Goal: Information Seeking & Learning: Check status

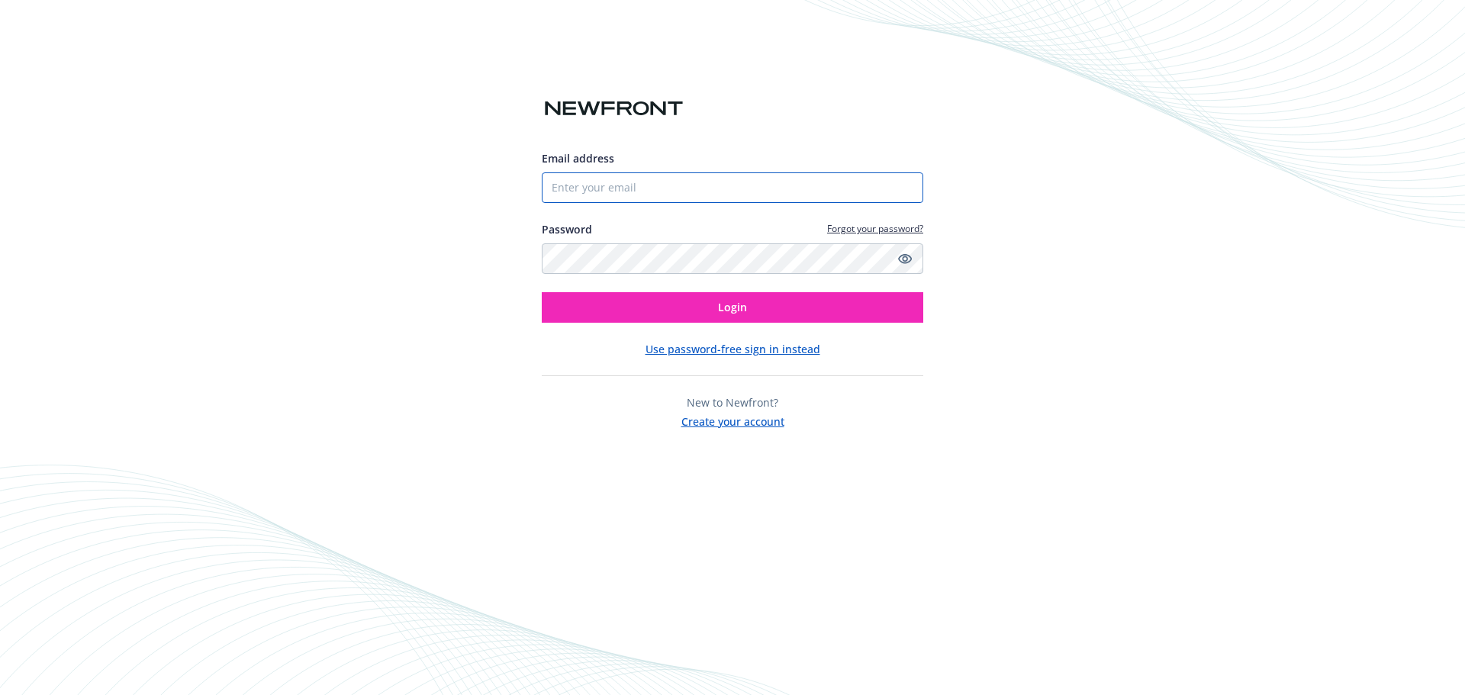
type input "[EMAIL_ADDRESS][DOMAIN_NAME]"
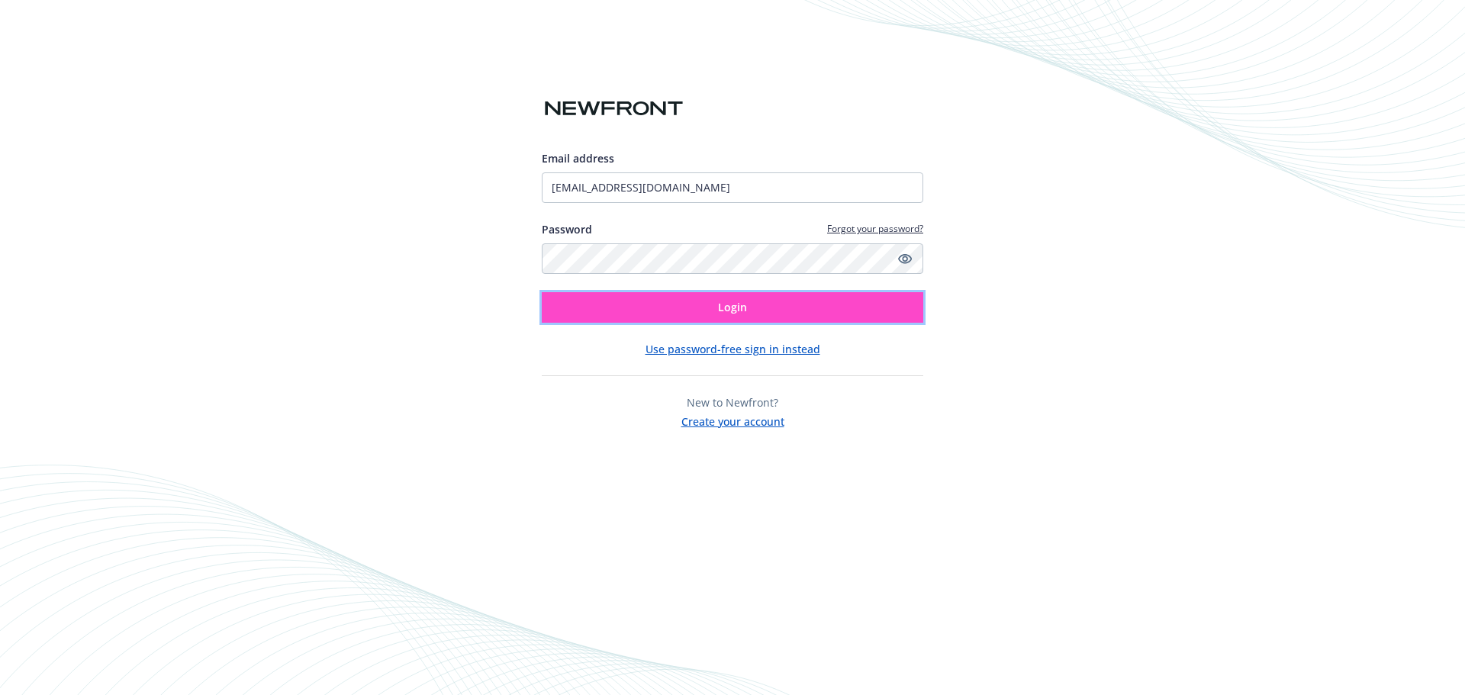
click at [720, 317] on button "Login" at bounding box center [733, 307] width 382 height 31
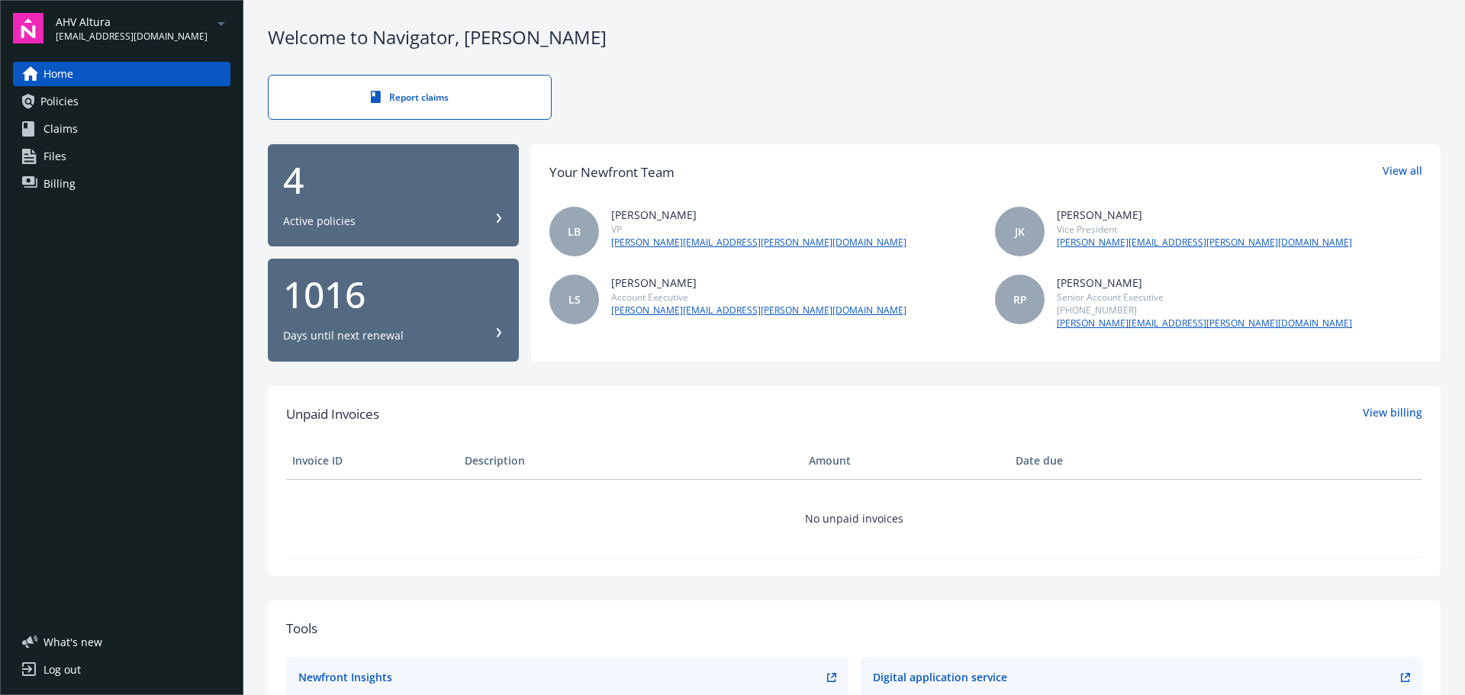
click at [63, 18] on span "AHV Altura" at bounding box center [132, 22] width 152 height 16
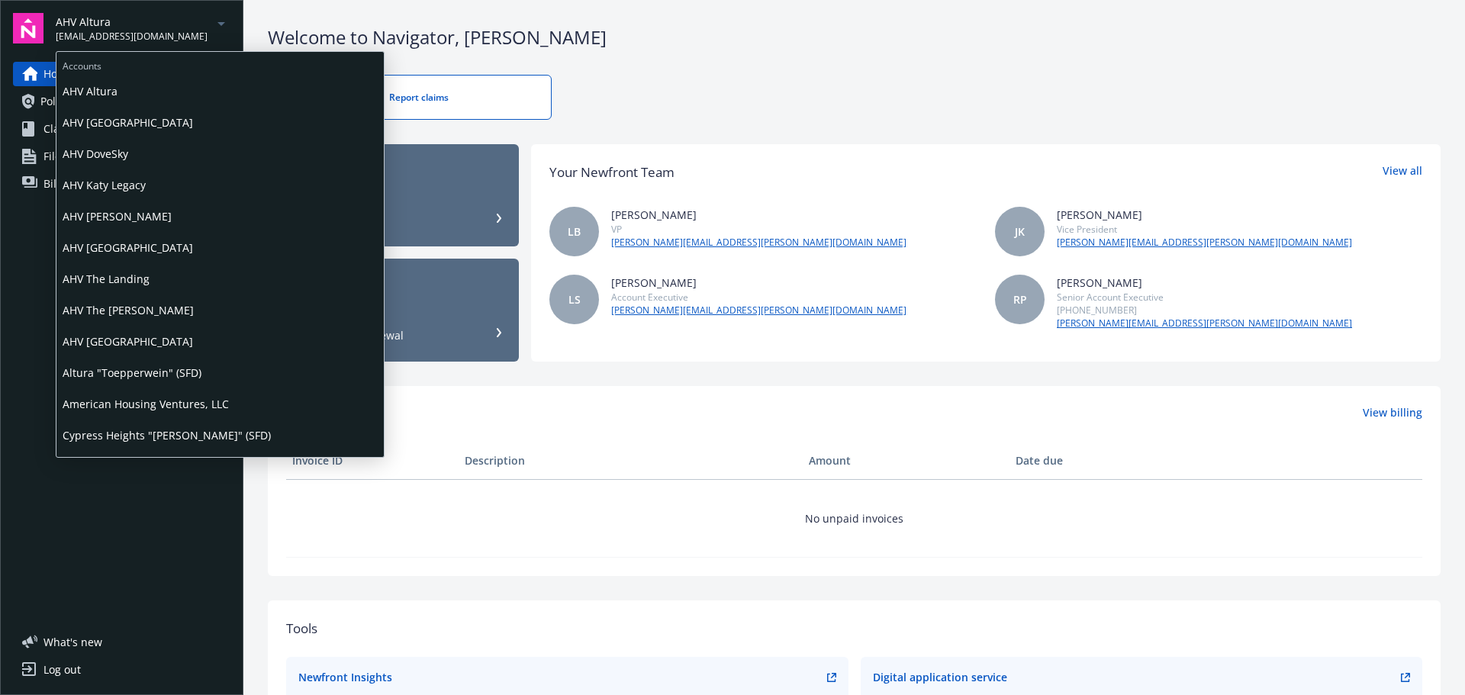
click at [143, 186] on span "AHV Katy Legacy" at bounding box center [220, 184] width 315 height 31
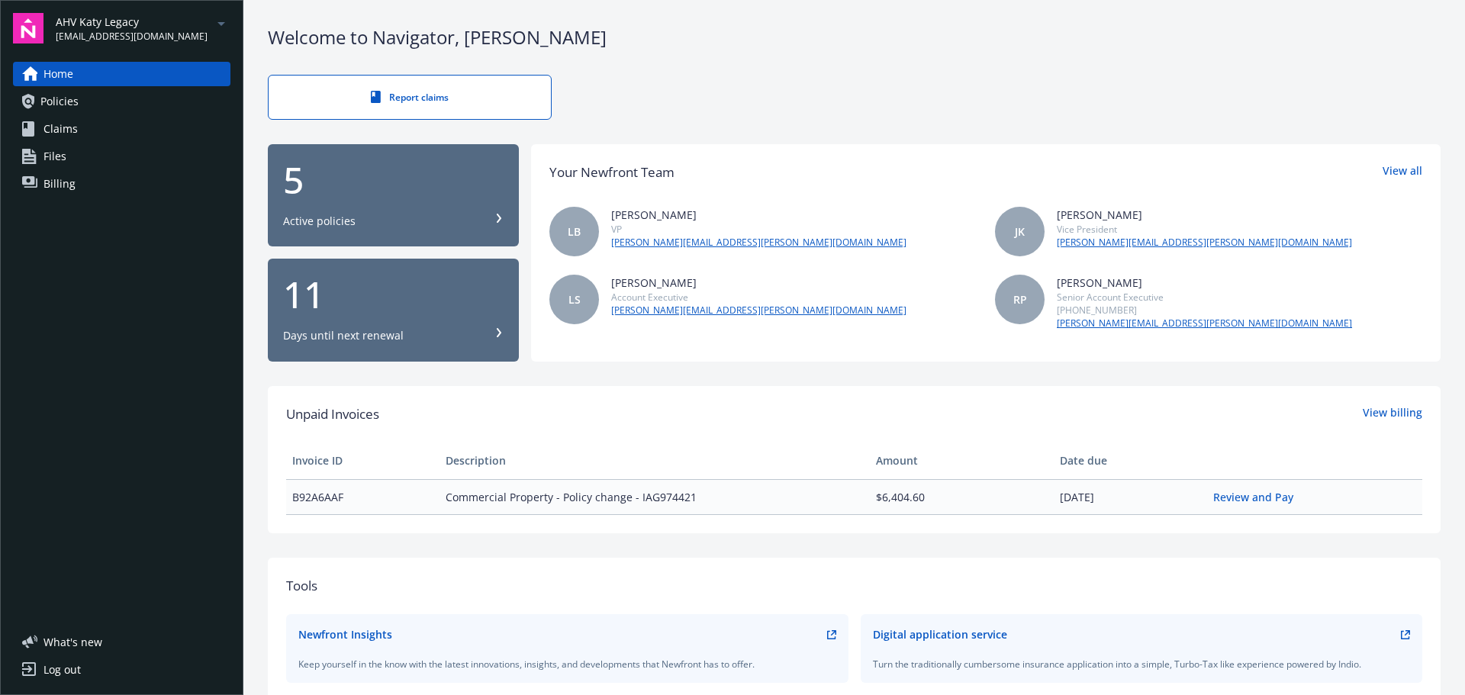
click at [99, 108] on link "Policies" at bounding box center [121, 101] width 217 height 24
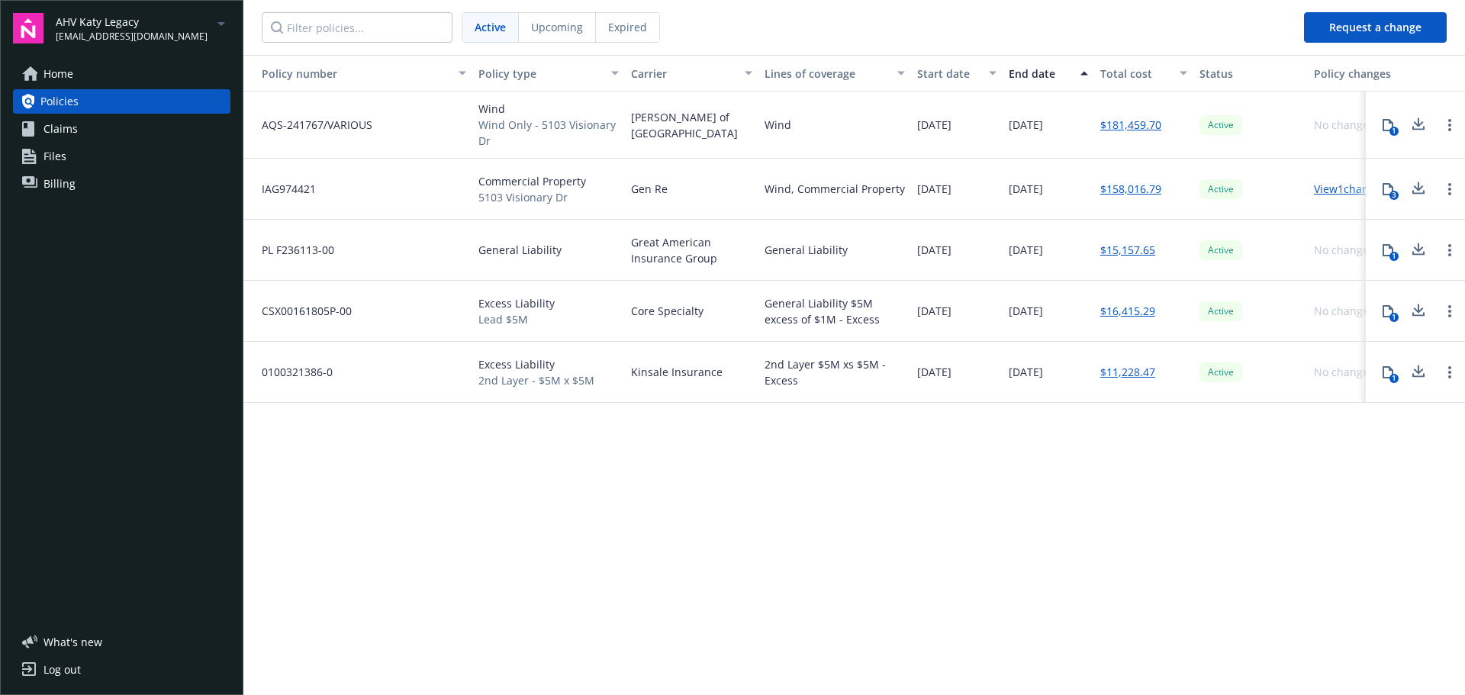
click at [73, 159] on link "Files" at bounding box center [121, 156] width 217 height 24
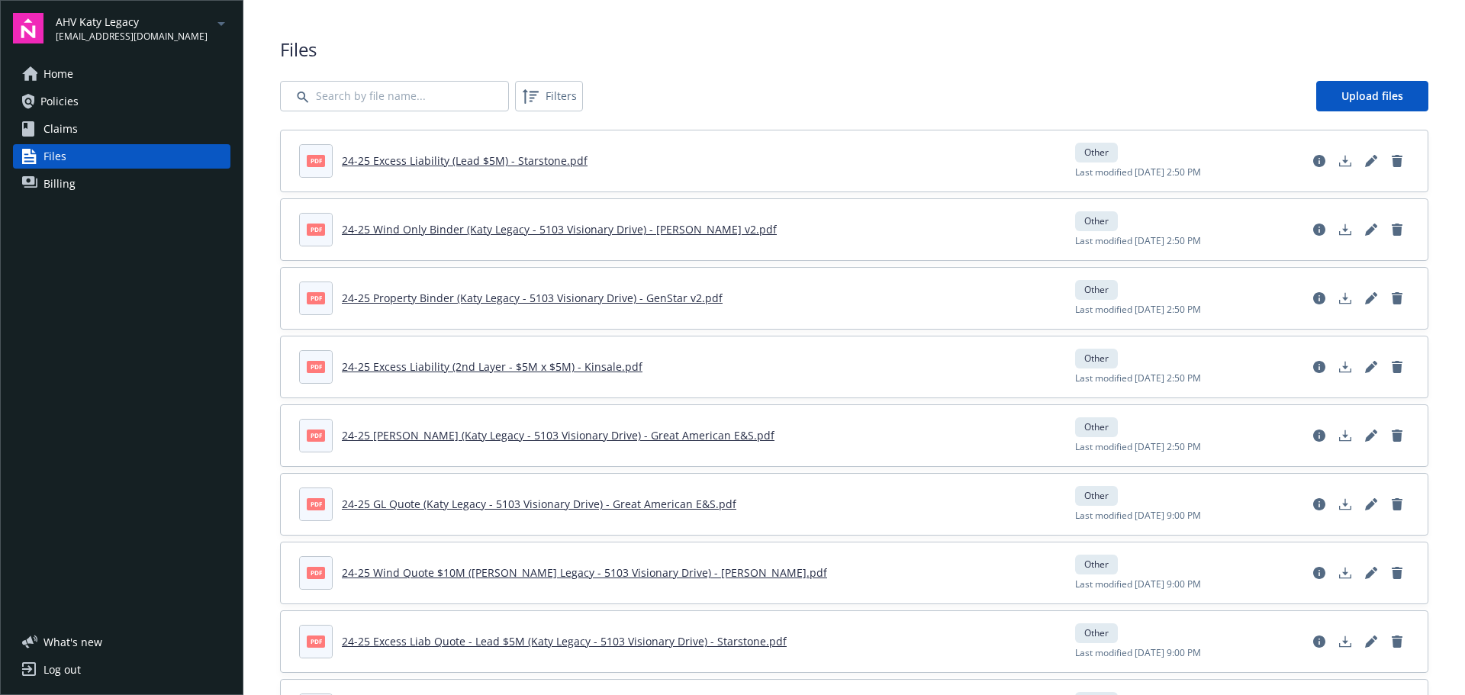
click at [95, 76] on link "Home" at bounding box center [121, 74] width 217 height 24
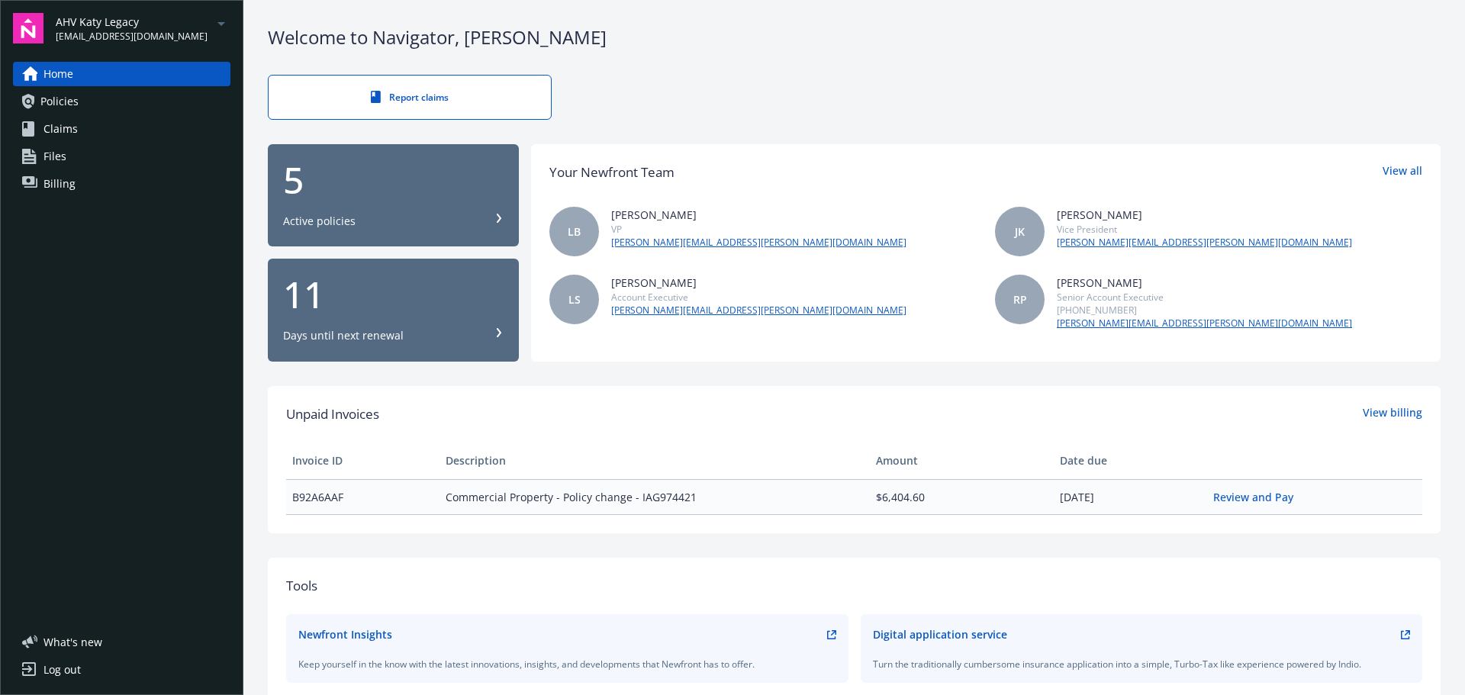
click at [66, 101] on span "Policies" at bounding box center [59, 101] width 38 height 24
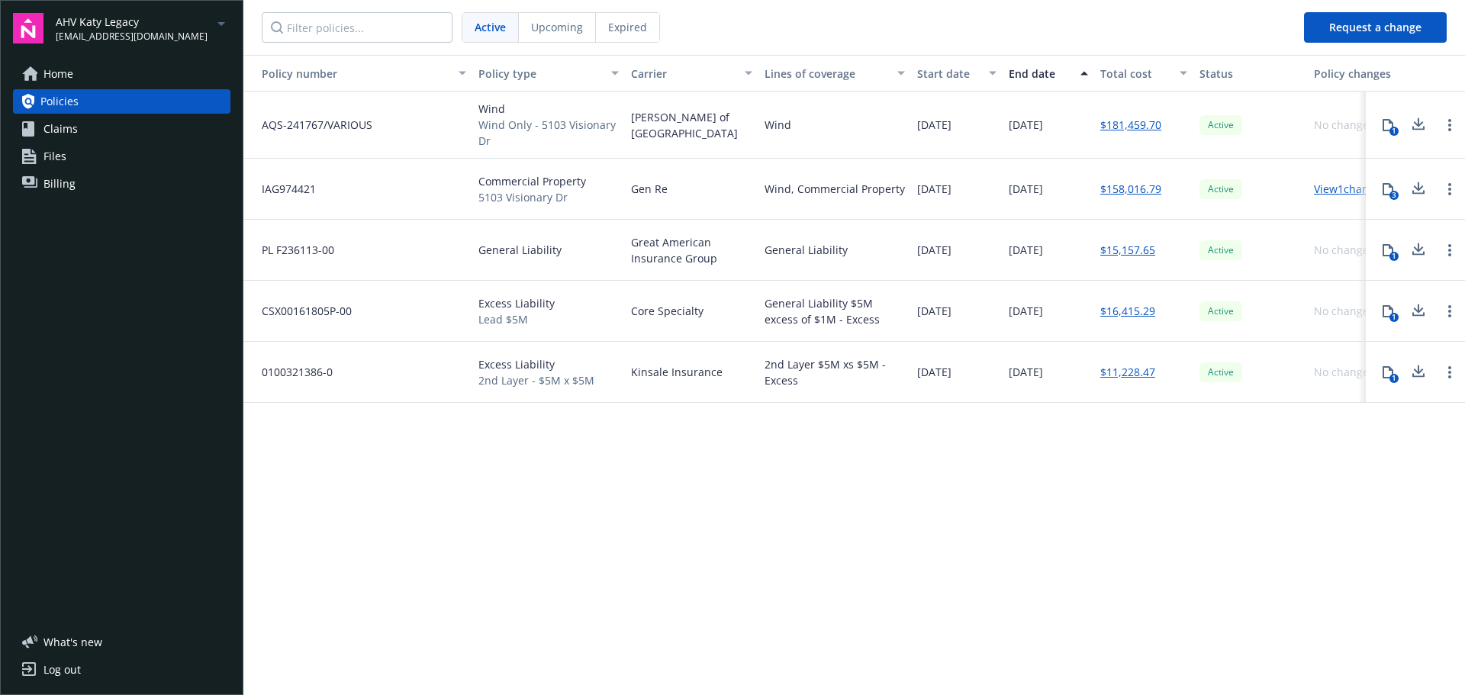
click at [156, 34] on span "[EMAIL_ADDRESS][DOMAIN_NAME]" at bounding box center [132, 37] width 152 height 14
click at [488, 511] on div "Policy number Policy type Carrier Lines of coverage Start date End date Total c…" at bounding box center [854, 374] width 1222 height 638
click at [1389, 191] on icon at bounding box center [1388, 189] width 12 height 12
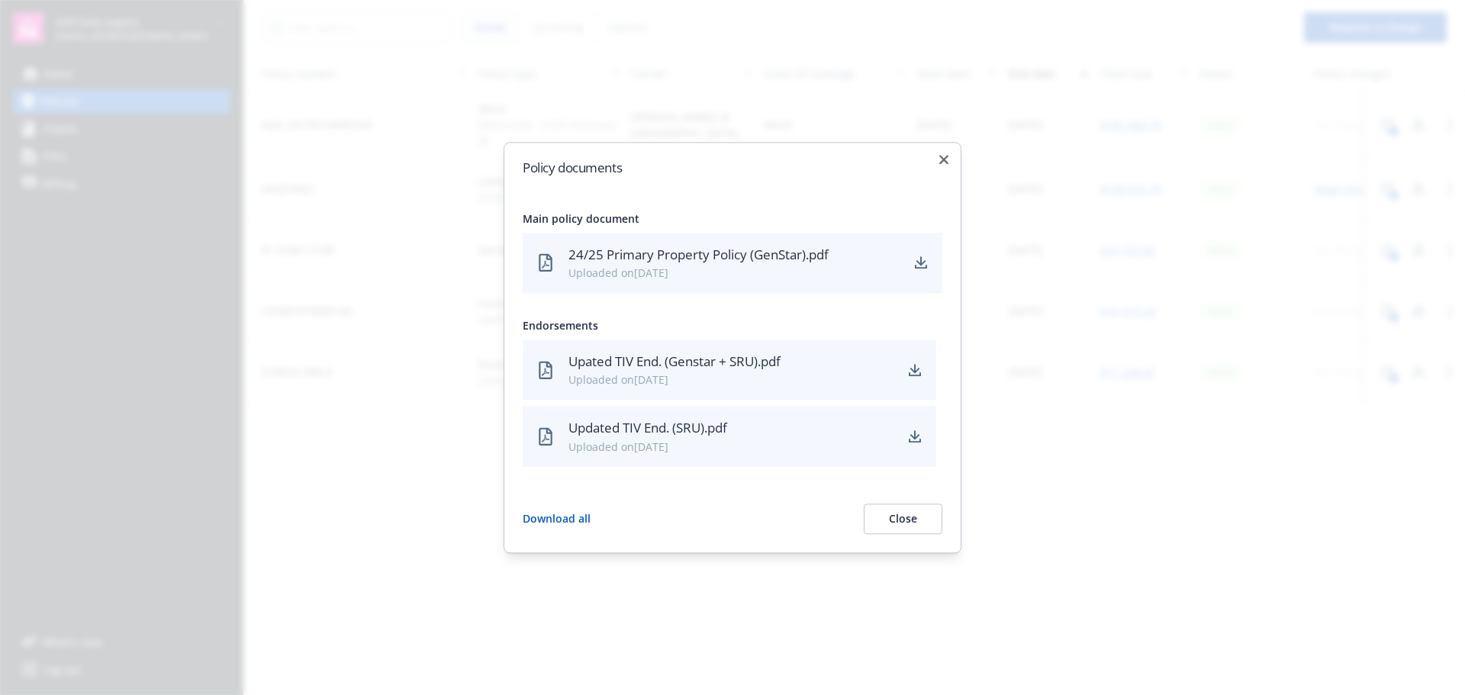
click at [939, 164] on h2 "Policy documents" at bounding box center [733, 167] width 420 height 13
click at [943, 159] on icon "button" at bounding box center [943, 159] width 9 height 9
